Goal: Navigation & Orientation: Find specific page/section

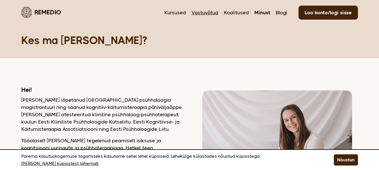
click at [212, 12] on link "Vastuvõtud" at bounding box center [205, 12] width 27 height 7
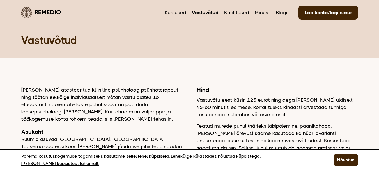
click at [263, 13] on link "Minust" at bounding box center [262, 12] width 15 height 7
